Goal: Task Accomplishment & Management: Use online tool/utility

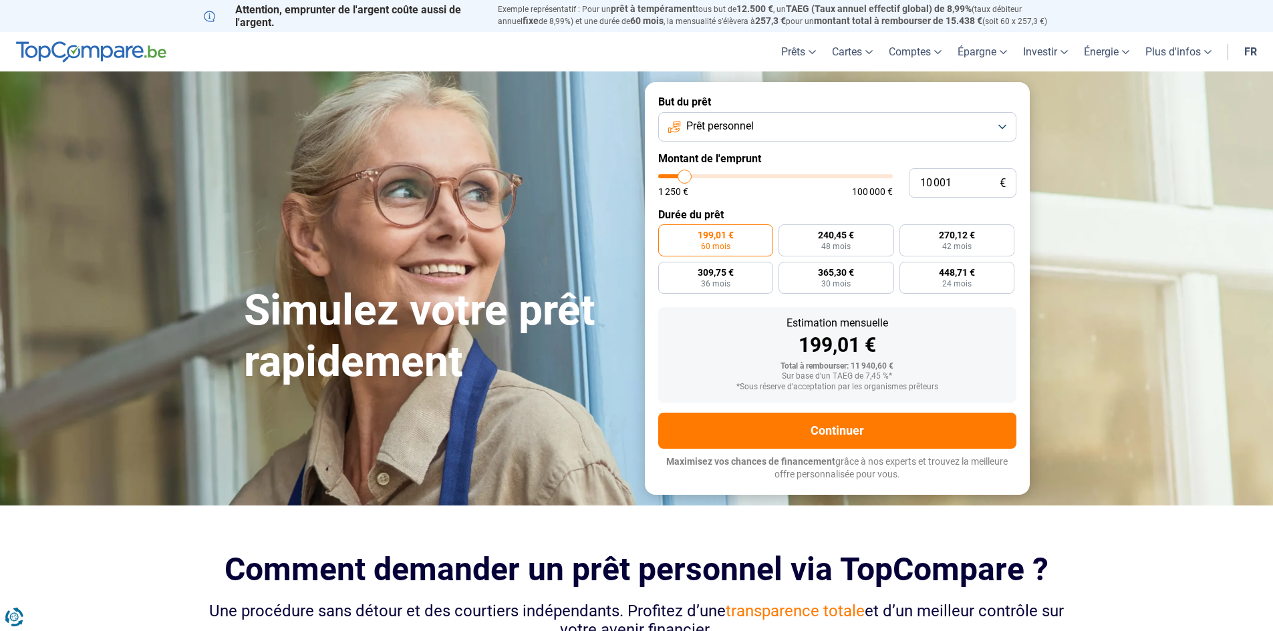
type input "9 750"
type input "9750"
type input "11 000"
type input "11000"
type input "12 500"
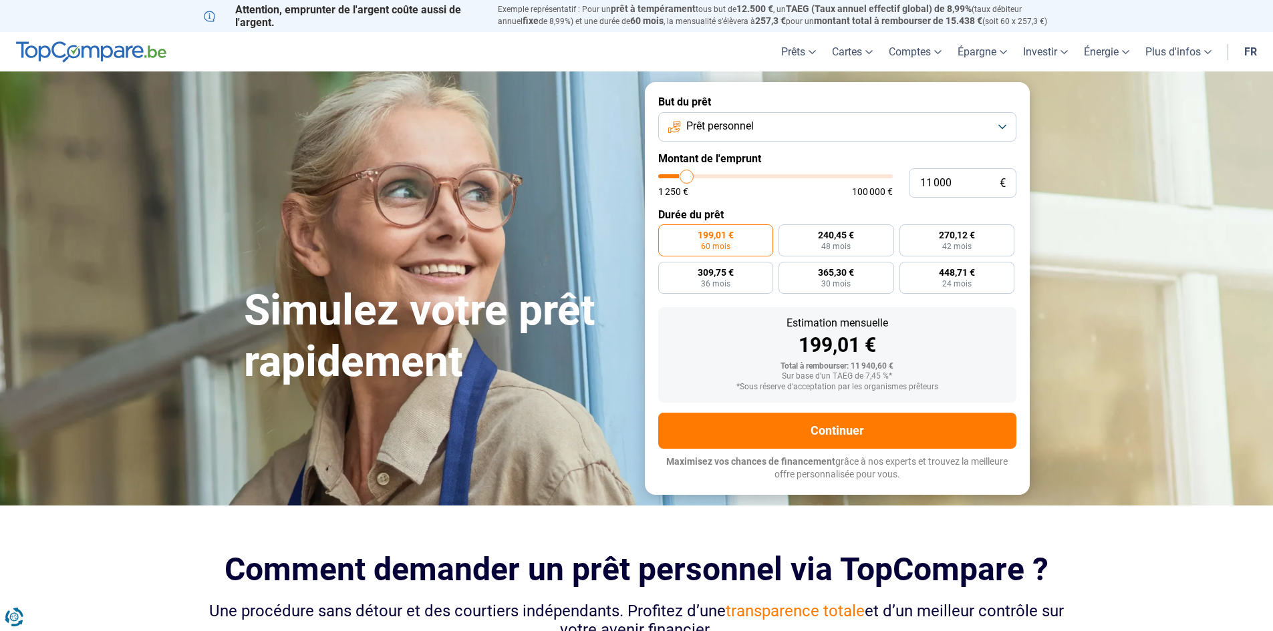
type input "12500"
type input "16 250"
type input "16250"
type input "18 500"
type input "18500"
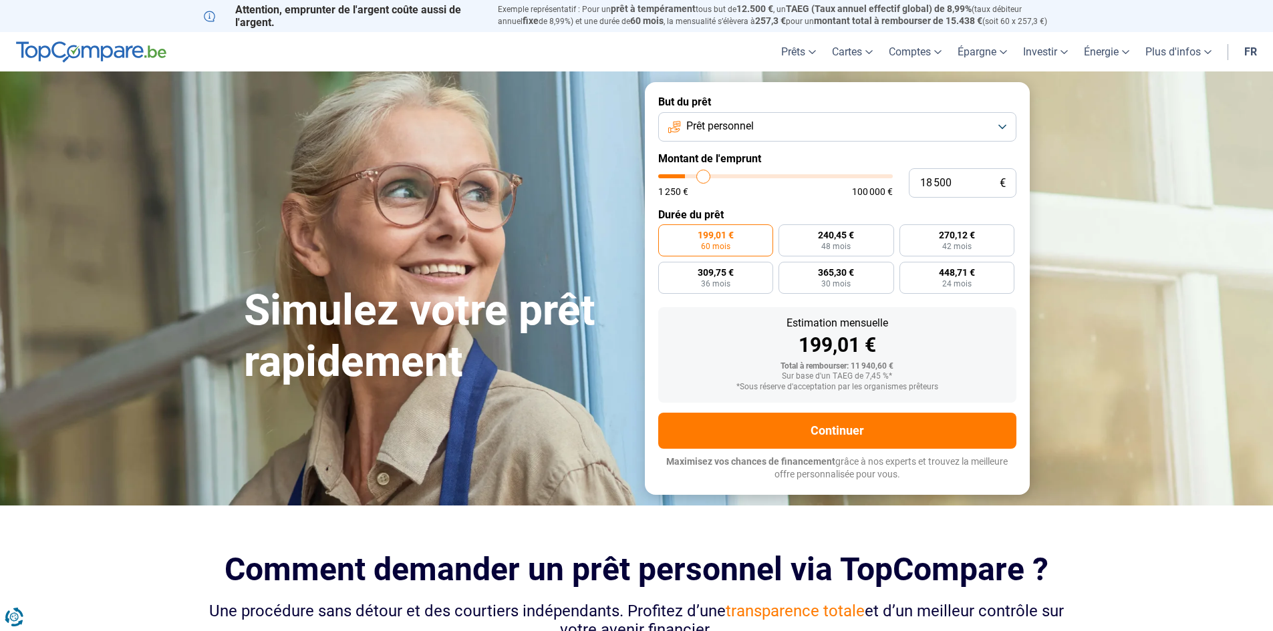
type input "23 000"
type input "23000"
type input "29 000"
type input "29000"
type input "35 250"
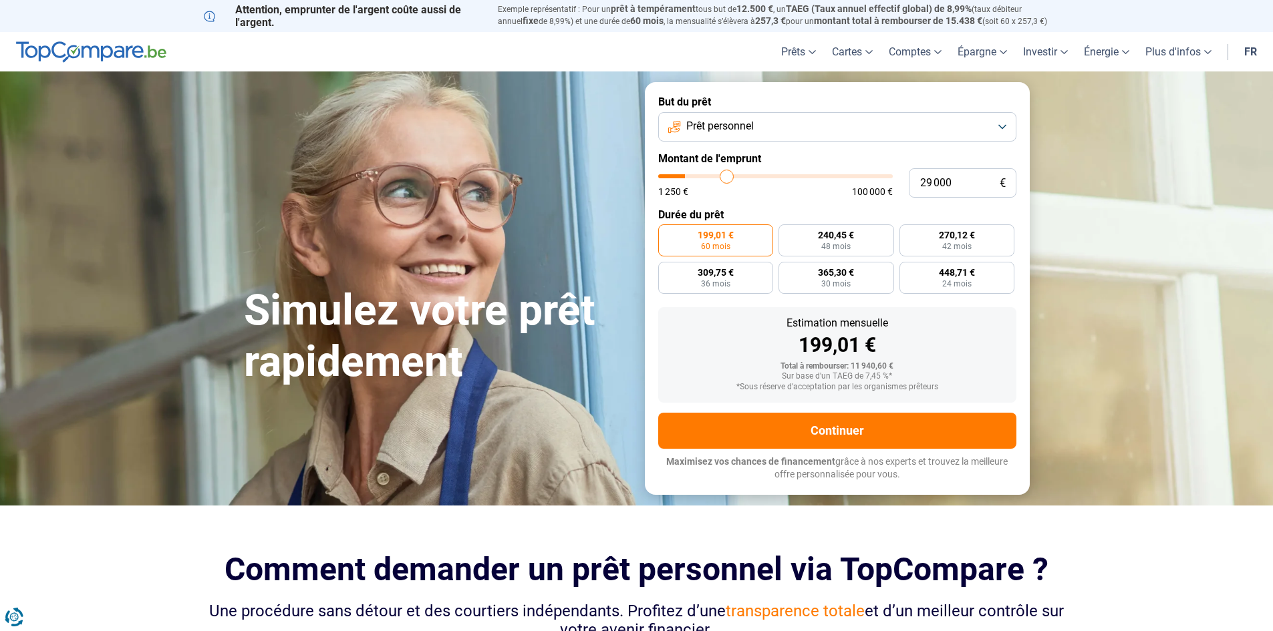
type input "35250"
type input "41 000"
type input "41000"
type input "42 000"
type input "42000"
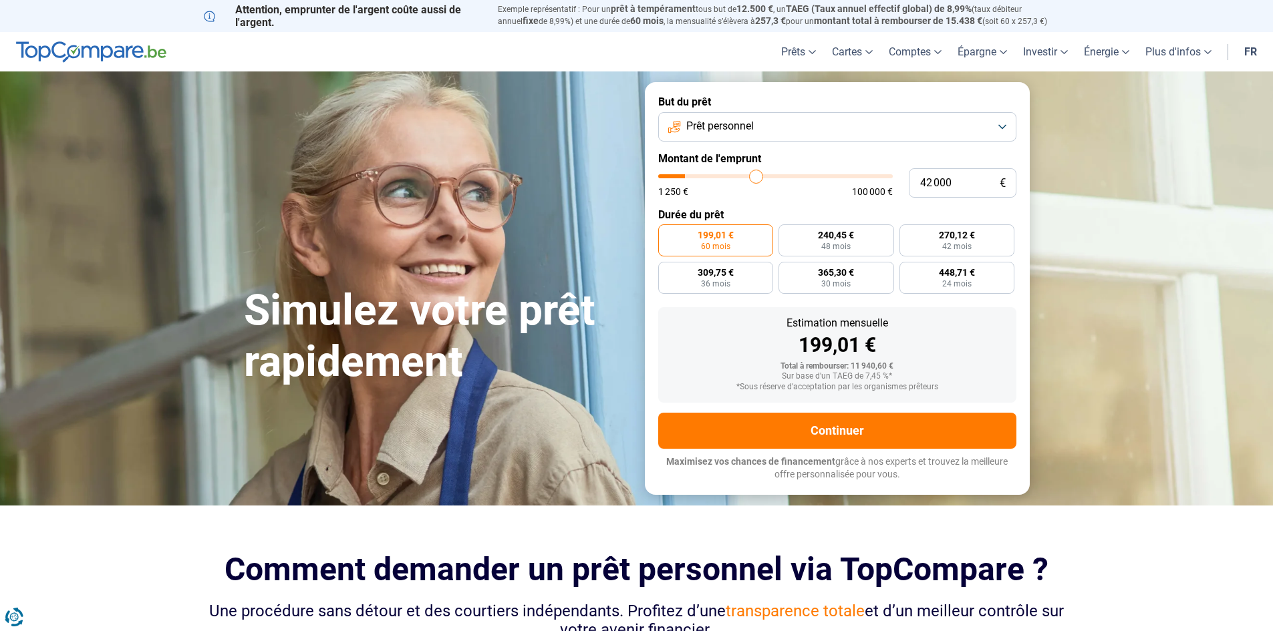
type input "42 750"
type input "42750"
type input "44 000"
type input "44000"
type input "46 500"
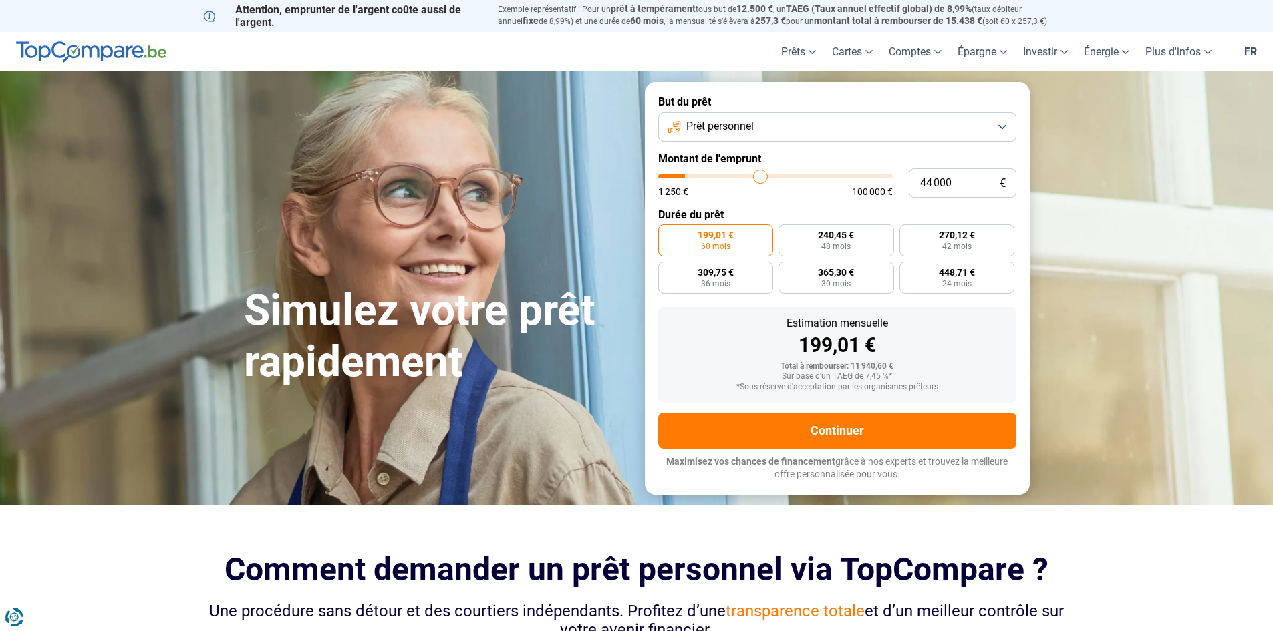
type input "46500"
type input "48 750"
type input "48750"
type input "50 000"
type input "50000"
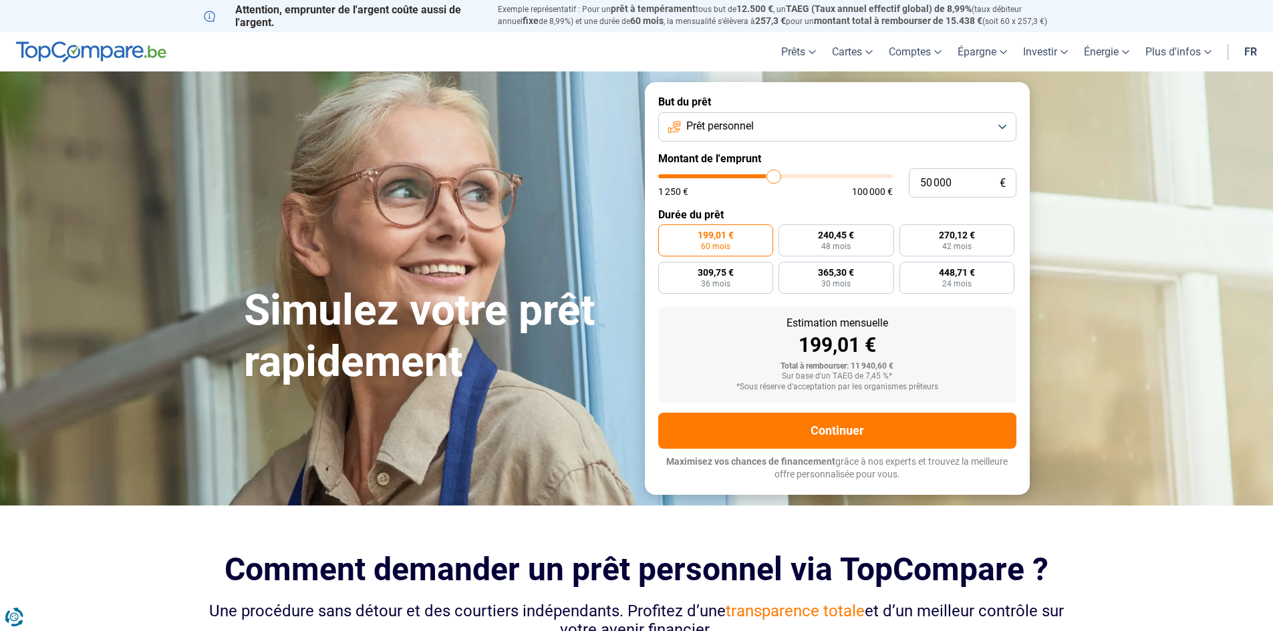
type input "51 000"
type input "51000"
type input "50 500"
type input "50500"
type input "49 000"
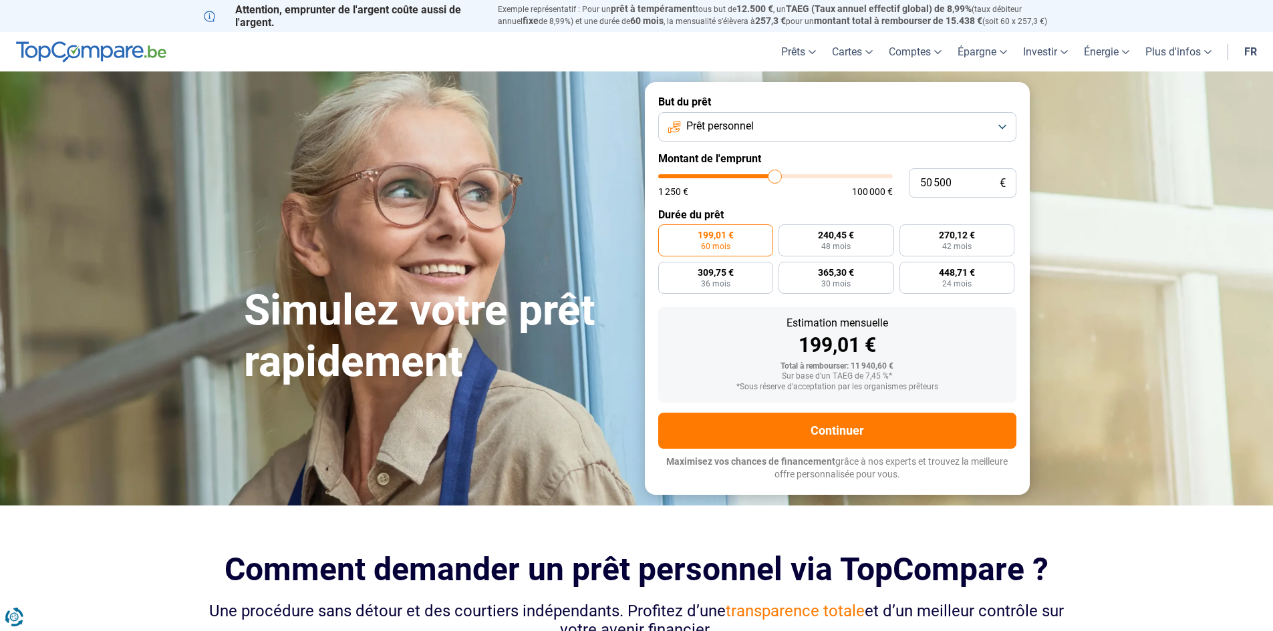
type input "49000"
type input "48 000"
type input "48000"
type input "47 000"
type input "47000"
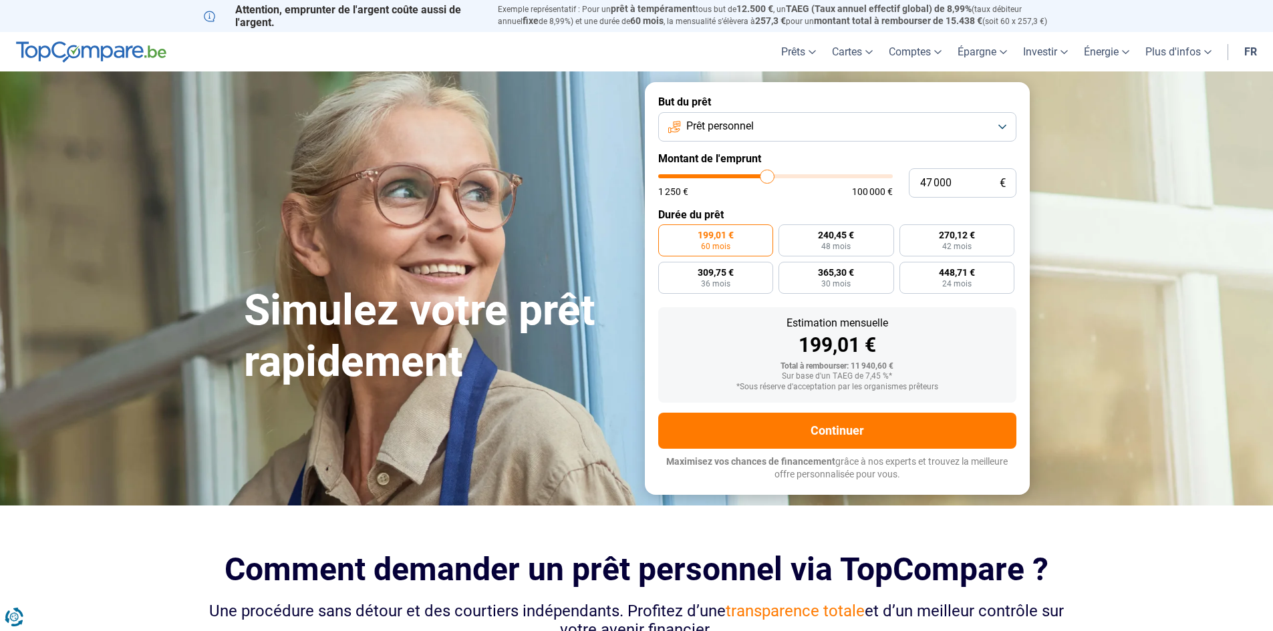
type input "47 500"
type input "47500"
type input "48 500"
type input "48500"
type input "49 000"
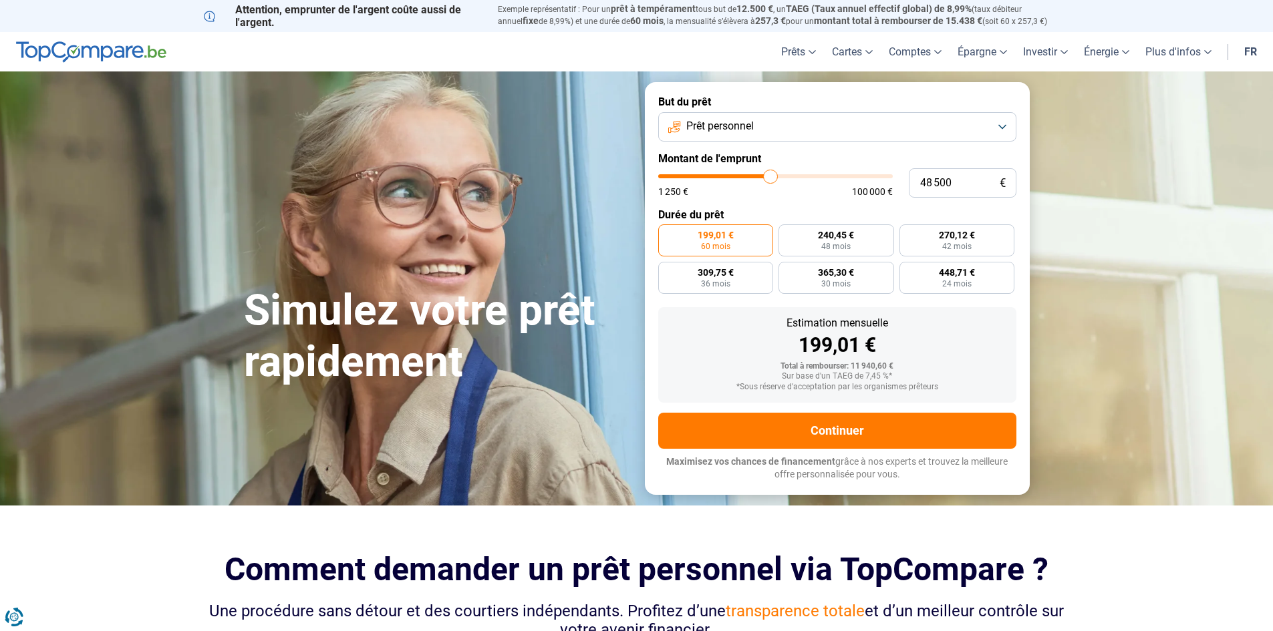
type input "49000"
type input "50 000"
type input "50000"
type input "50 250"
type input "50250"
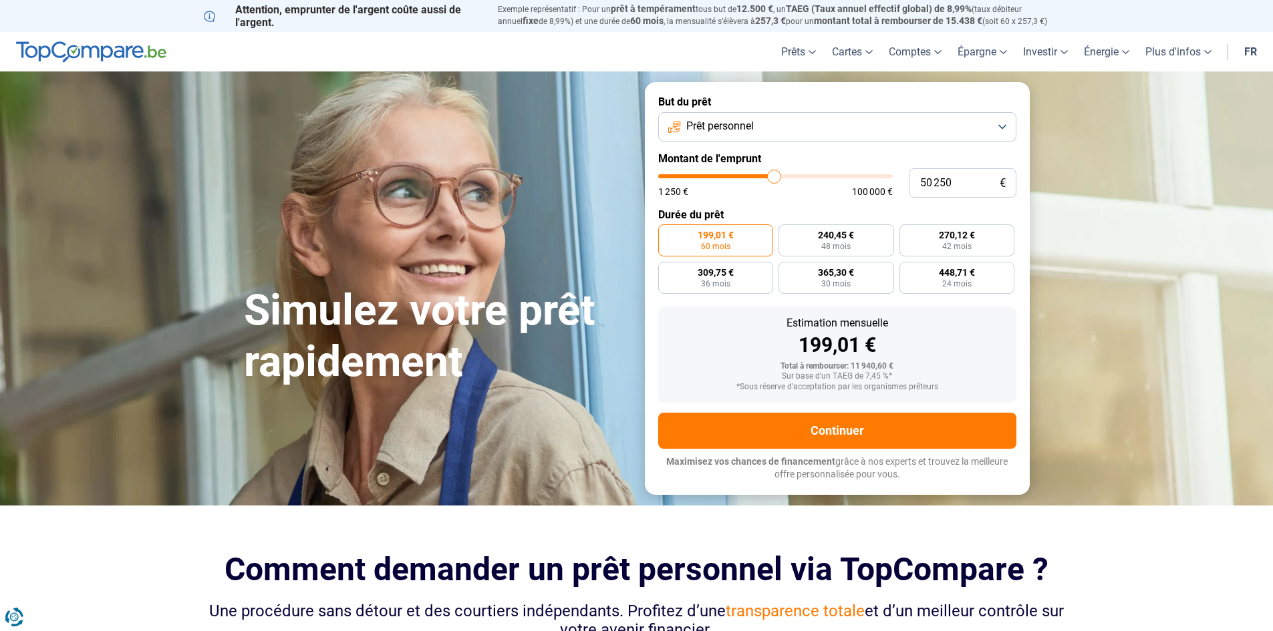
type input "51 000"
type input "51000"
type input "51 250"
type input "51250"
type input "51 500"
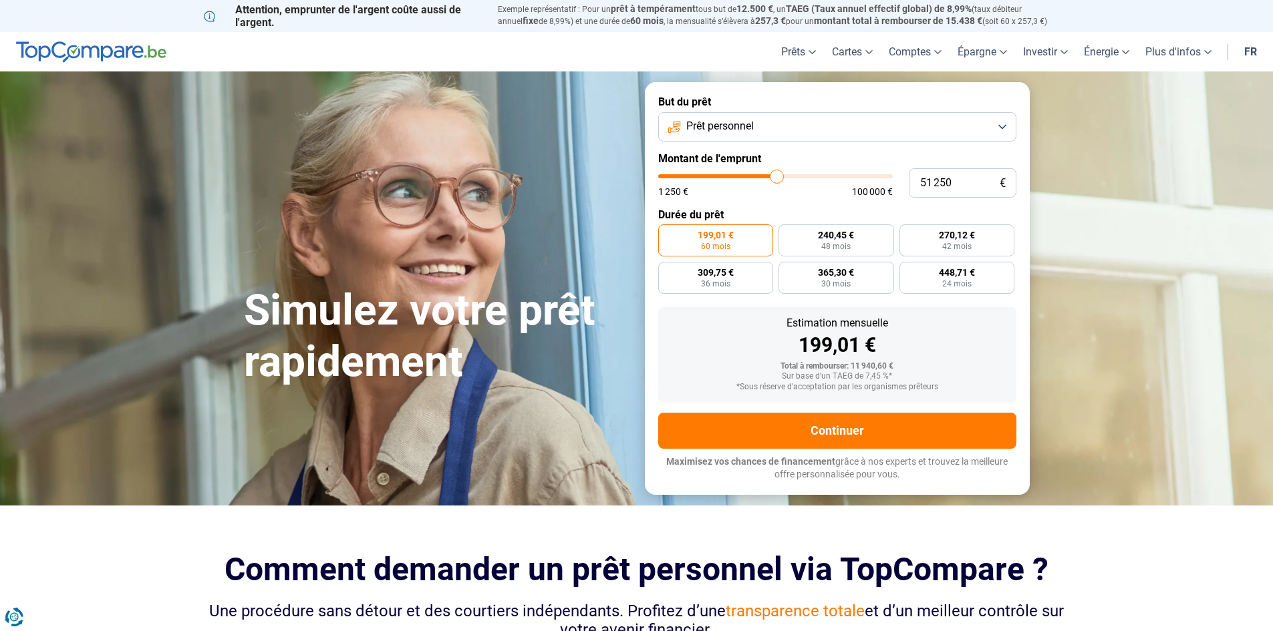
type input "51500"
type input "51 750"
type input "51750"
type input "52 000"
type input "52000"
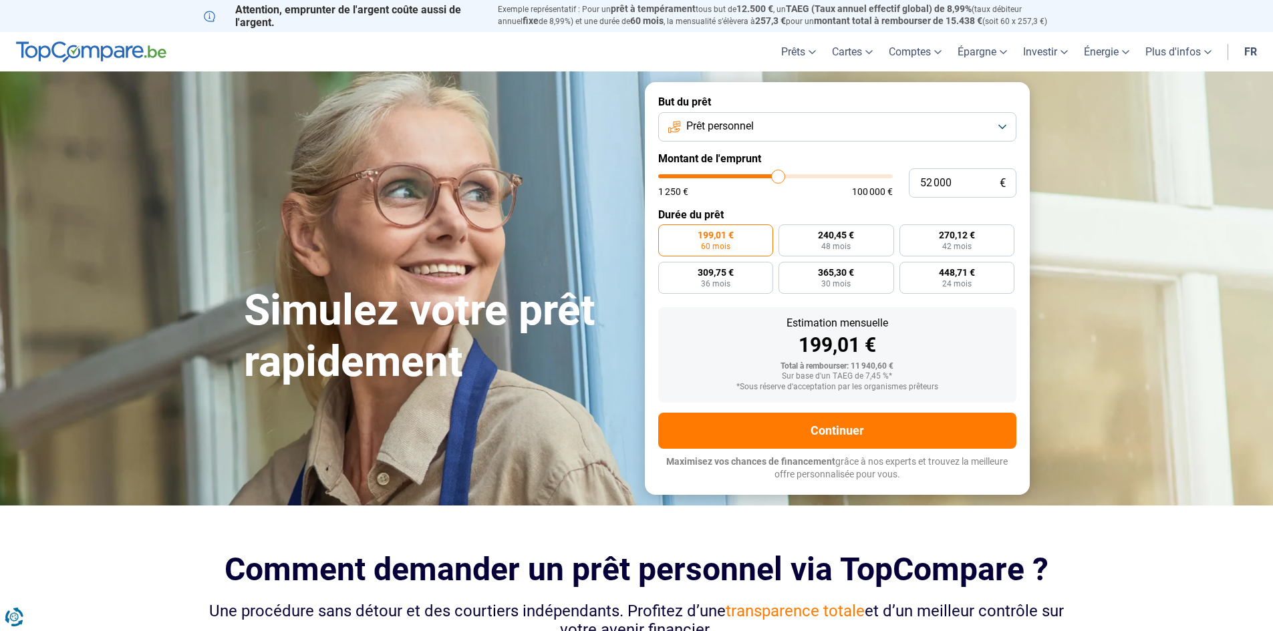
type input "52 500"
type input "52500"
type input "53 000"
type input "53000"
type input "53 250"
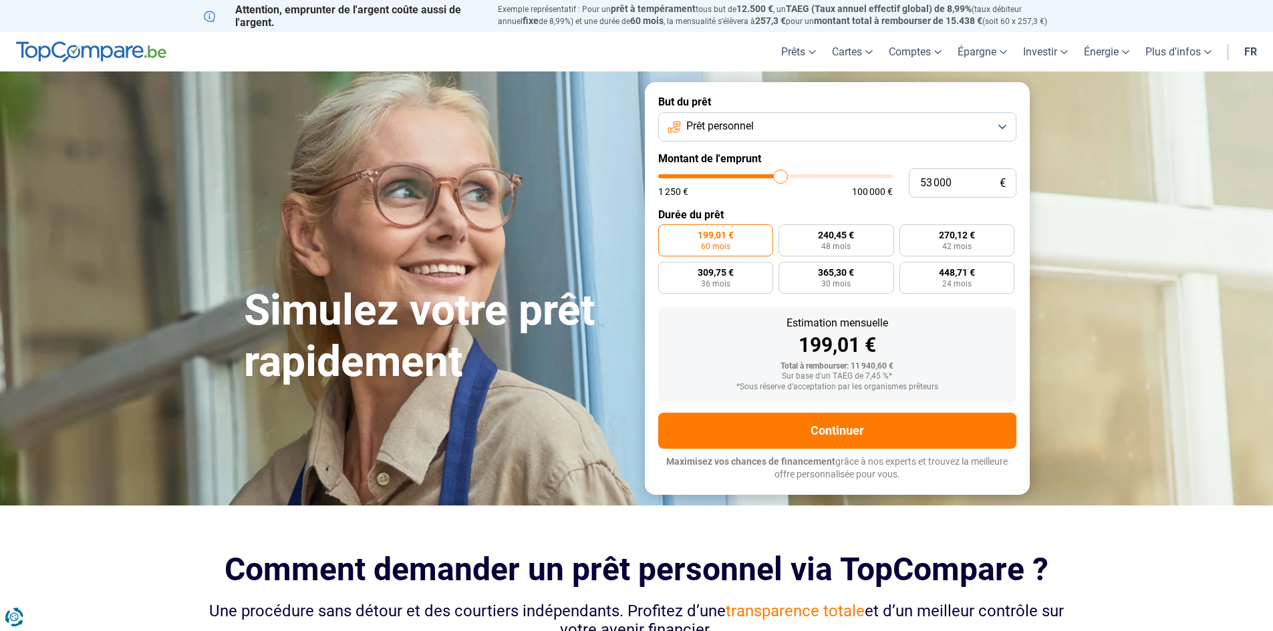
type input "53250"
type input "53 500"
type input "53500"
type input "54 000"
type input "54000"
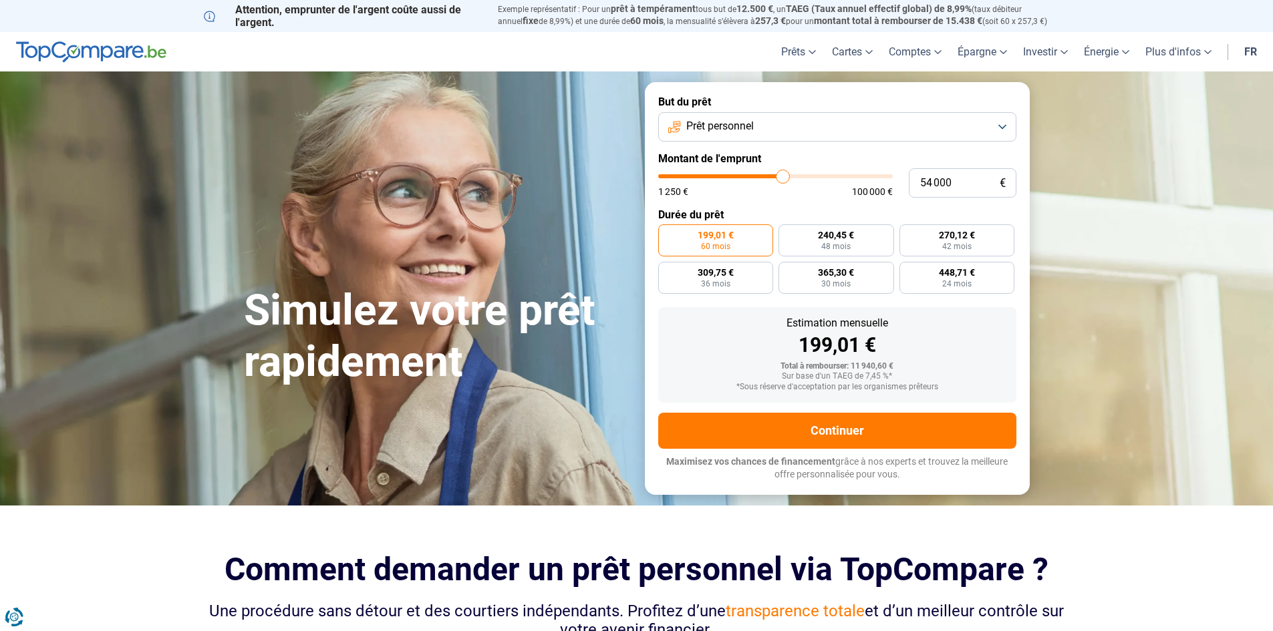
type input "54 250"
type input "54250"
type input "54 500"
type input "54500"
type input "54 750"
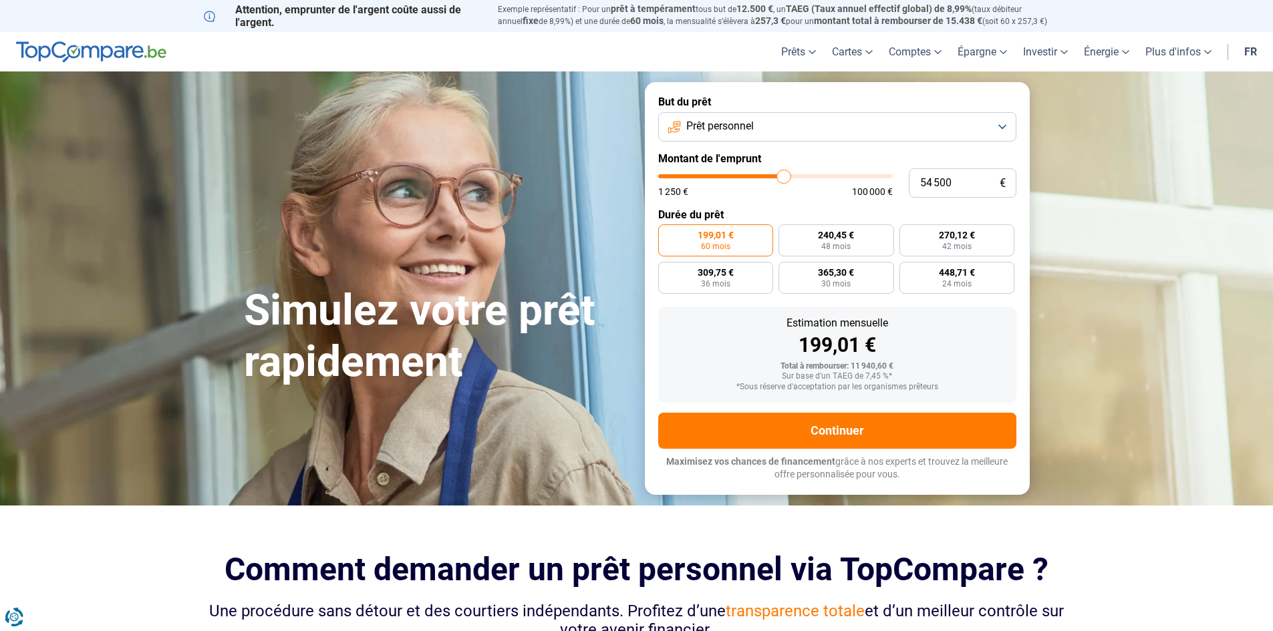
type input "54750"
type input "55 000"
type input "55000"
type input "55 500"
type input "55500"
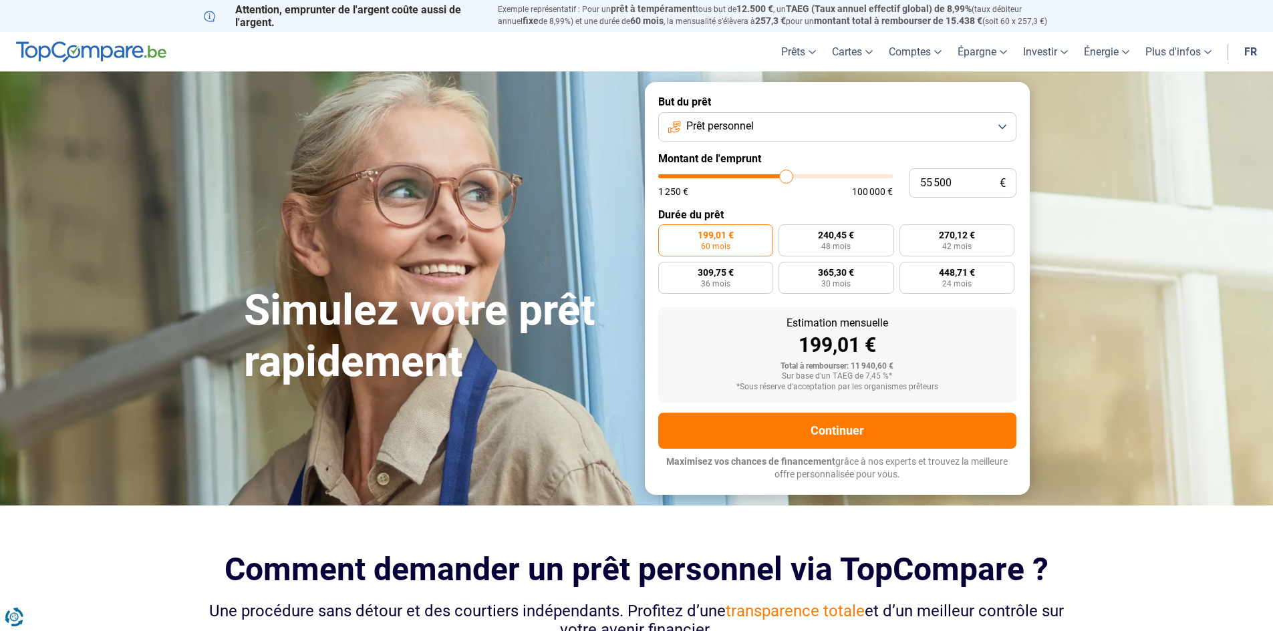
type input "55 750"
type input "55750"
type input "56 000"
type input "56000"
type input "56 250"
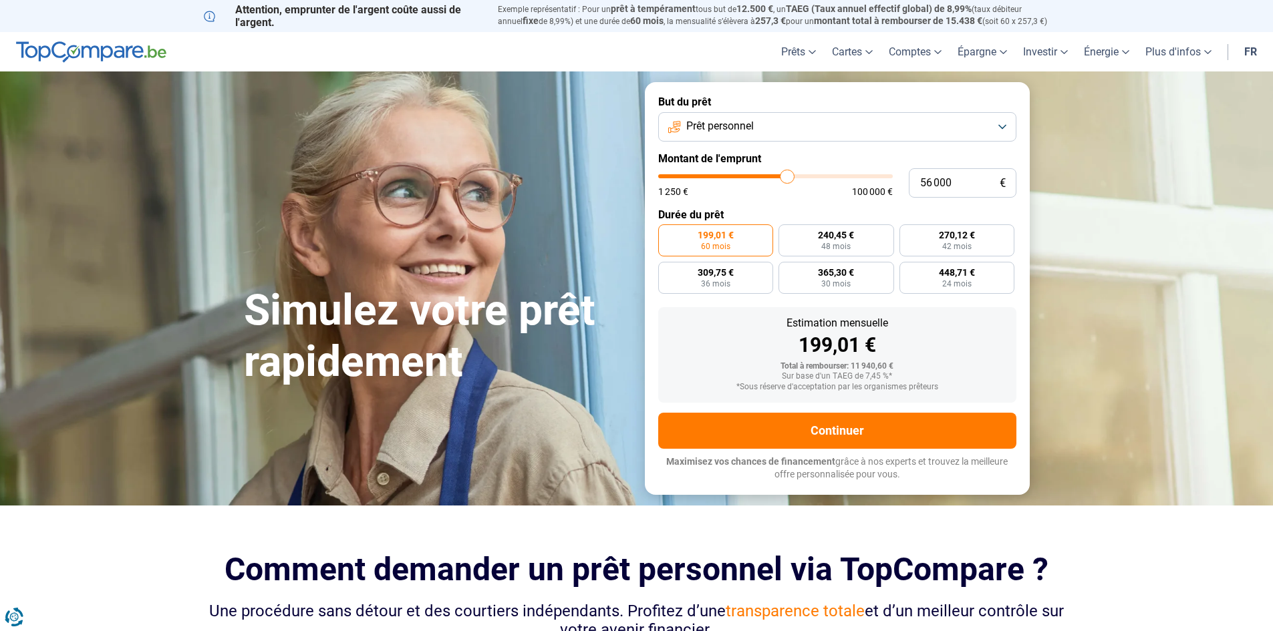
type input "56250"
type input "56 500"
type input "56500"
type input "57 250"
type input "57250"
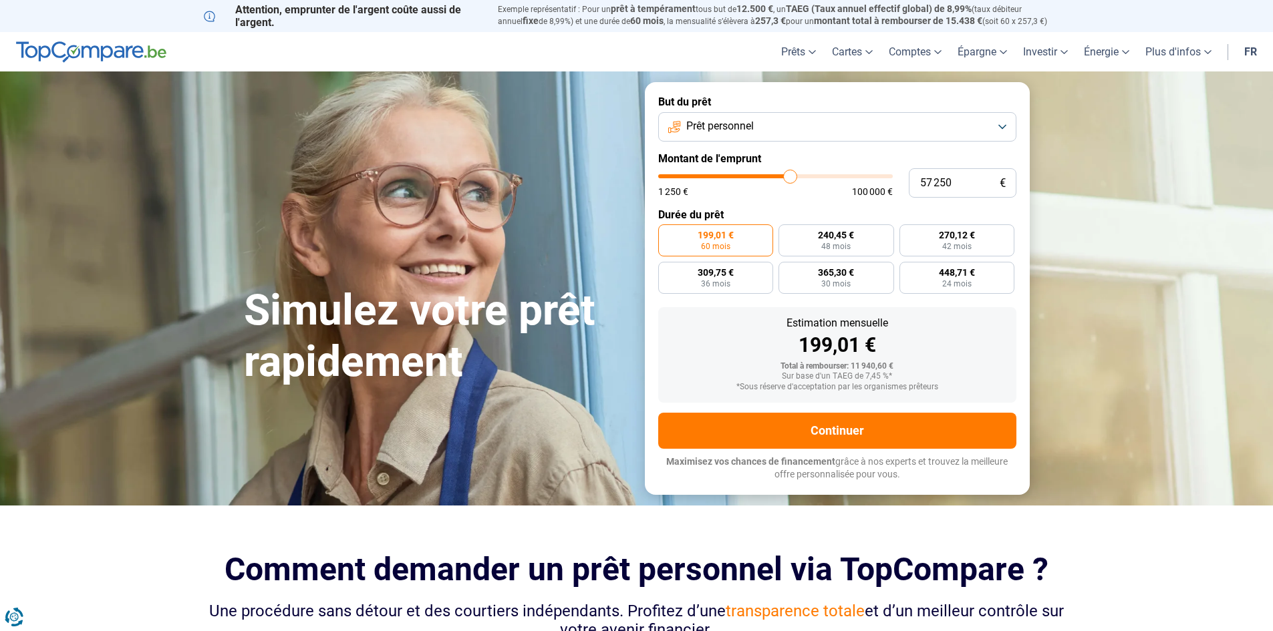
type input "57 500"
type input "57500"
type input "58 000"
type input "58000"
type input "57 750"
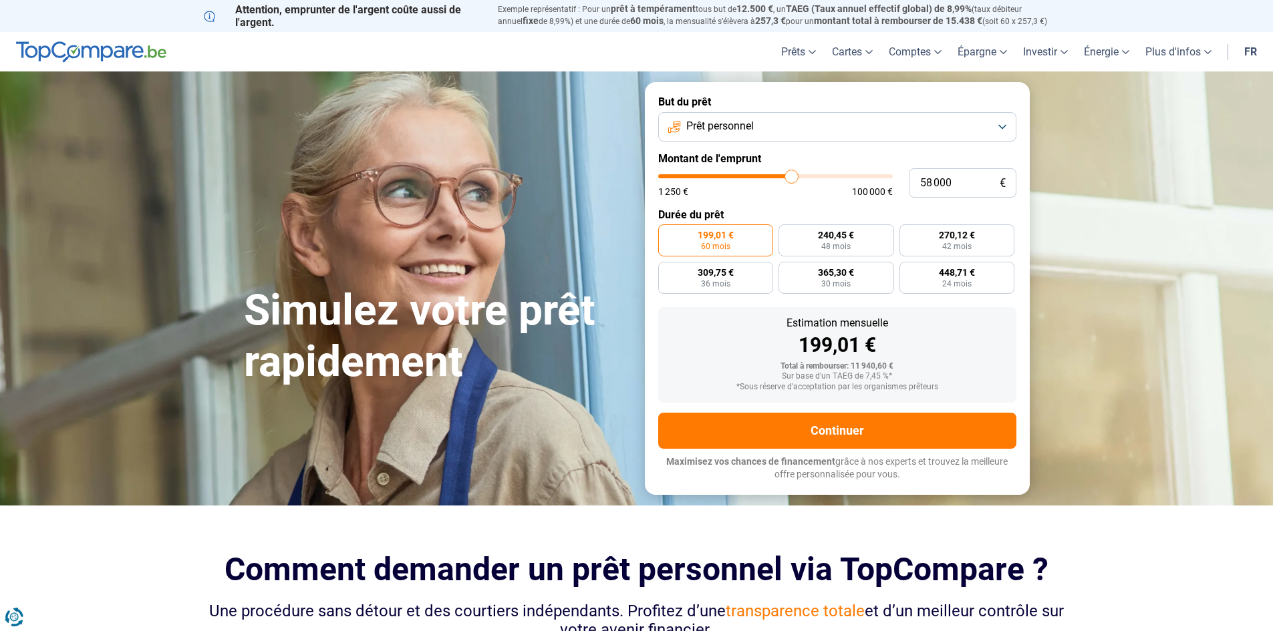
type input "57750"
type input "57 500"
type input "57500"
type input "57 250"
type input "57250"
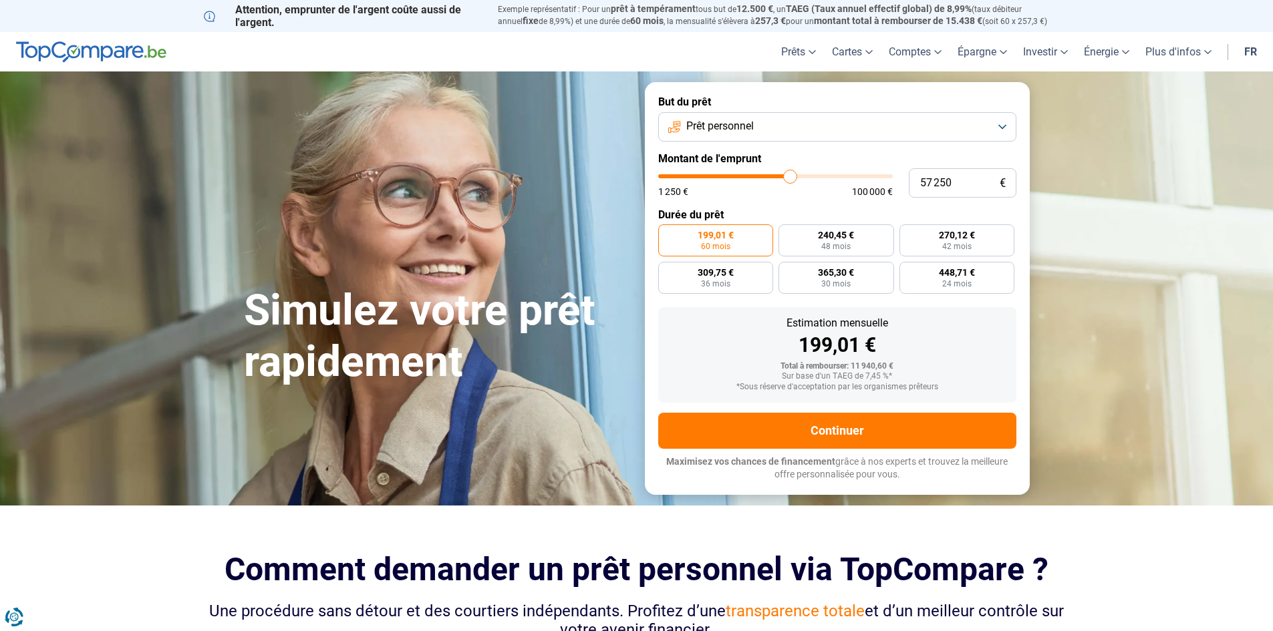
type input "57 000"
type input "57000"
type input "56 500"
type input "56500"
type input "56 250"
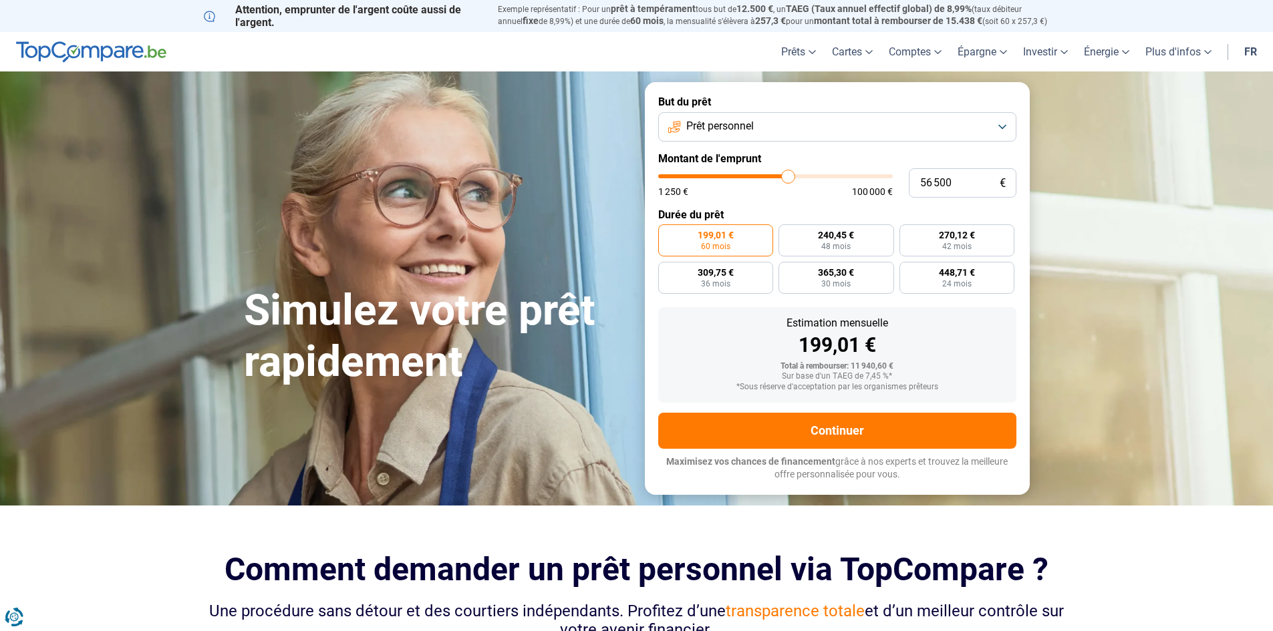
type input "56250"
type input "56 000"
type input "56000"
type input "56 250"
type input "56250"
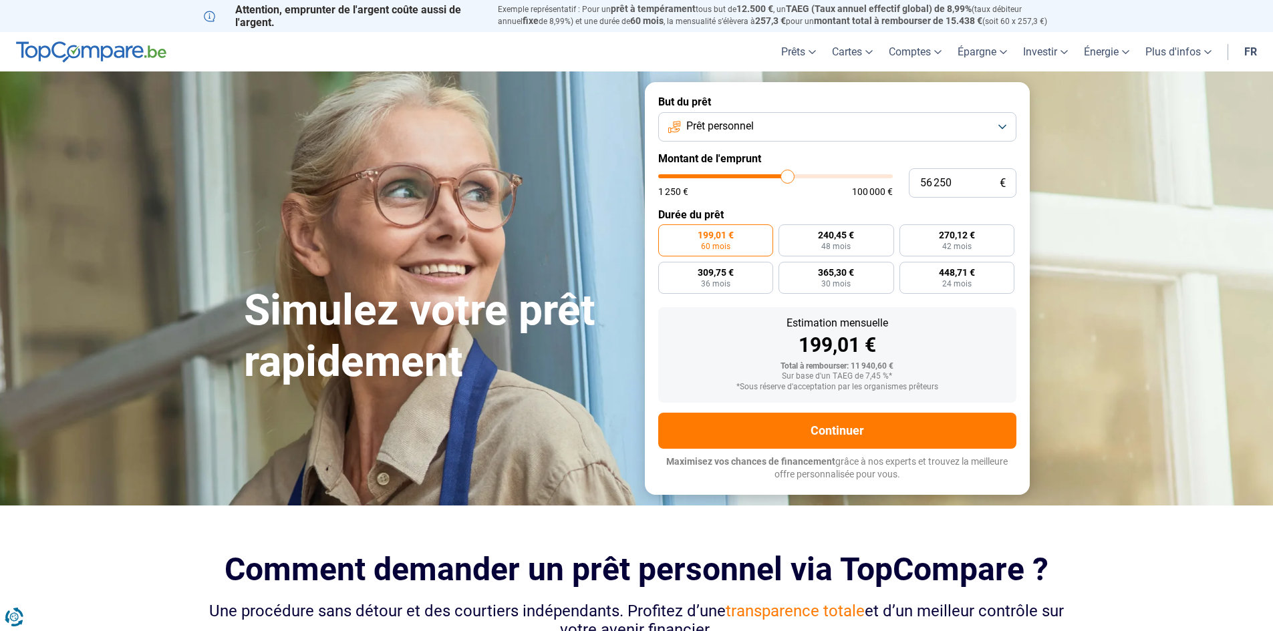
type input "56 500"
type input "56500"
type input "57 000"
type input "57000"
type input "57 250"
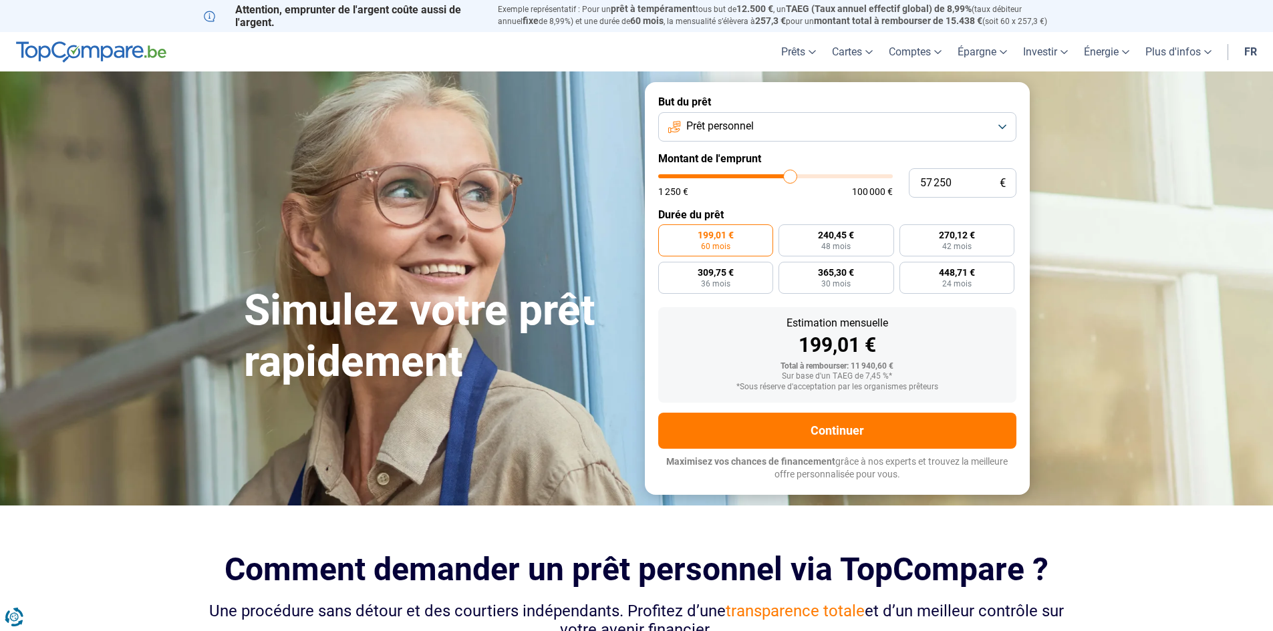
drag, startPoint x: 682, startPoint y: 173, endPoint x: 790, endPoint y: 178, distance: 108.4
type input "57250"
click at [790, 178] on input "range" at bounding box center [775, 176] width 235 height 4
radio input "false"
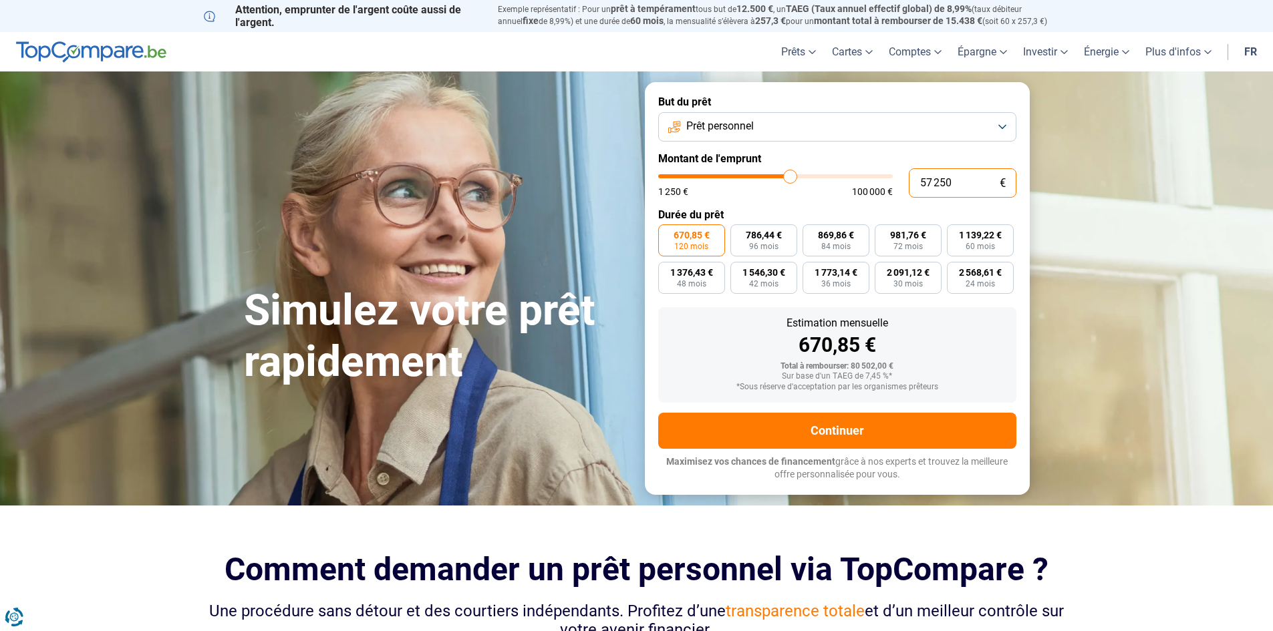
drag, startPoint x: 964, startPoint y: 184, endPoint x: 895, endPoint y: 184, distance: 69.5
click at [895, 184] on div "57 250 € 1 250 € 100 000 €" at bounding box center [837, 182] width 358 height 29
type input "5"
type input "1250"
type input "57"
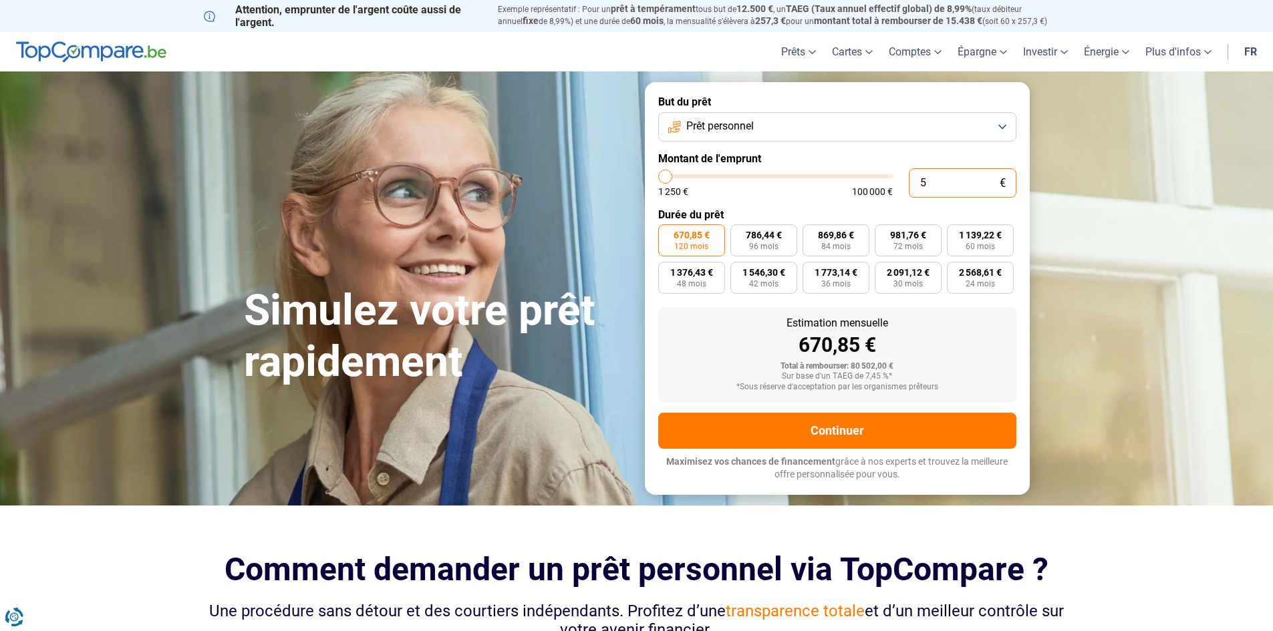
type input "1250"
type input "570"
type input "1250"
type input "5 700"
type input "5750"
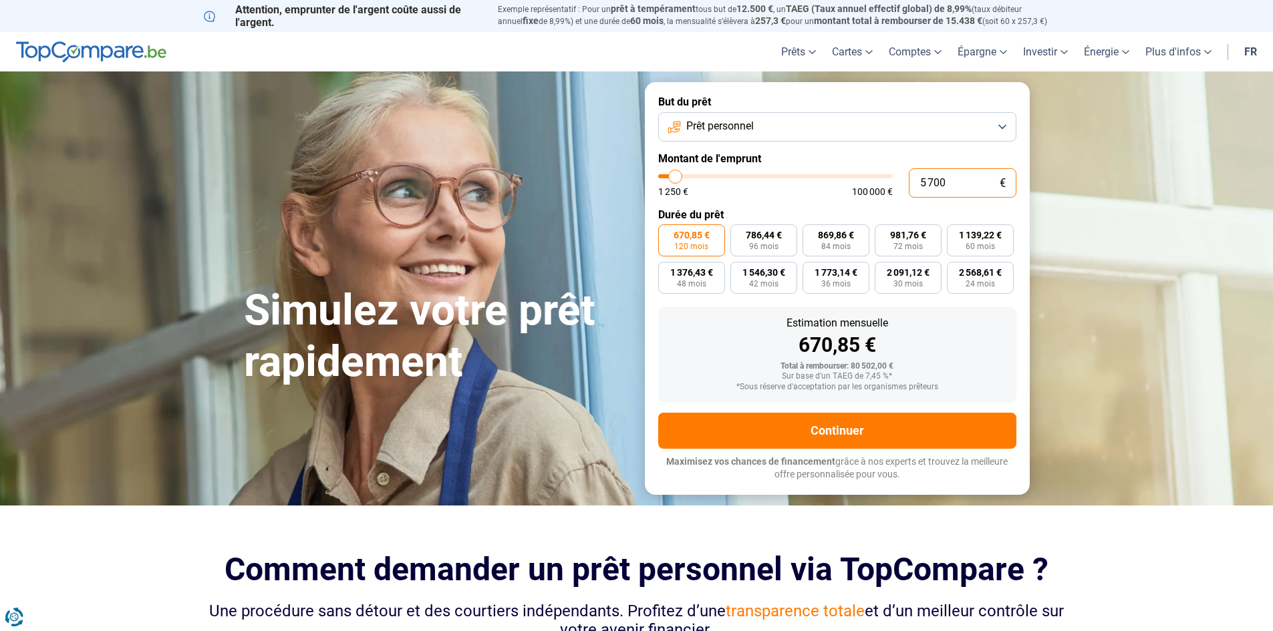
type input "57 000"
type input "57000"
type input "57 000"
